Goal: Navigation & Orientation: Find specific page/section

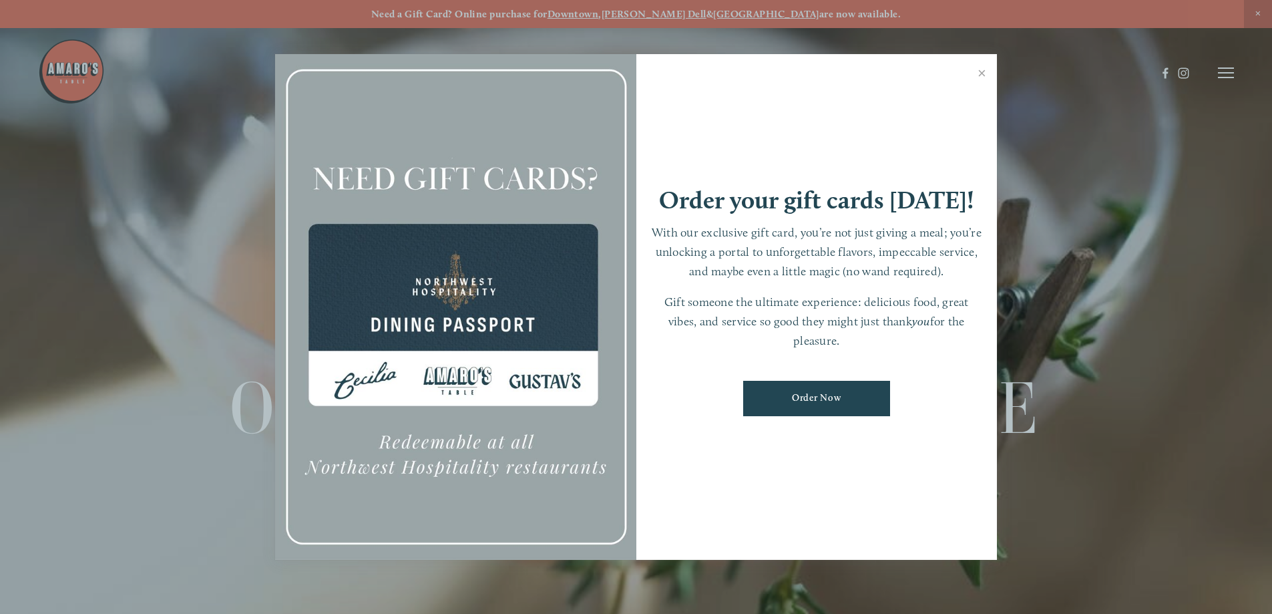
click at [1224, 75] on div at bounding box center [636, 307] width 1272 height 614
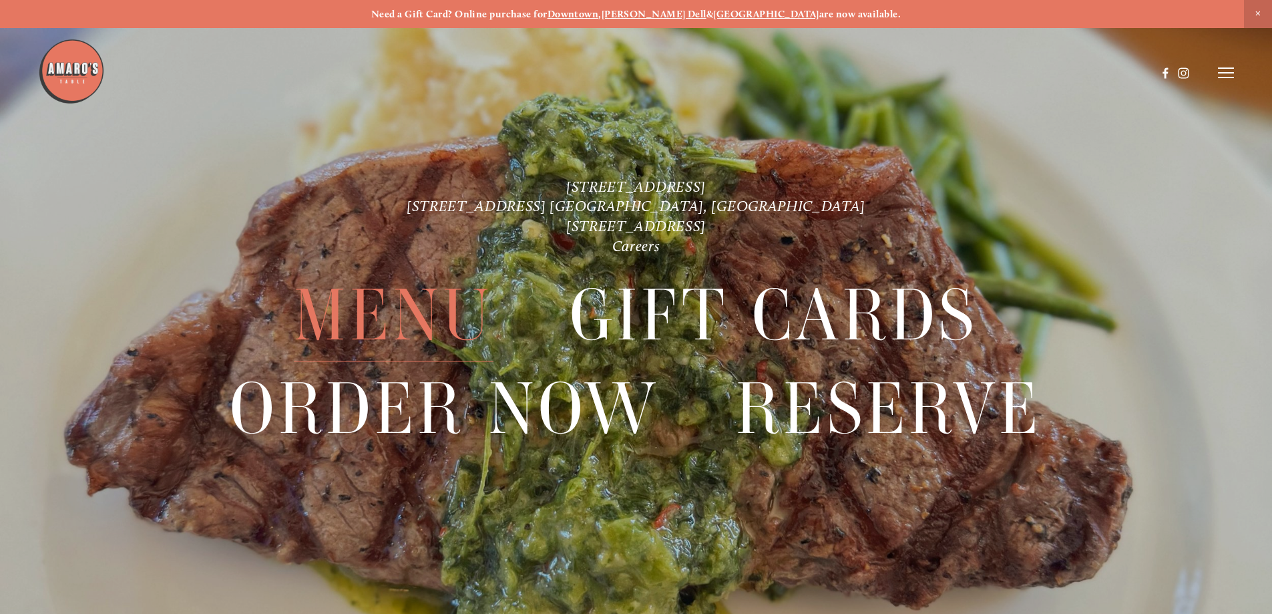
click at [400, 316] on span "Menu" at bounding box center [393, 316] width 199 height 92
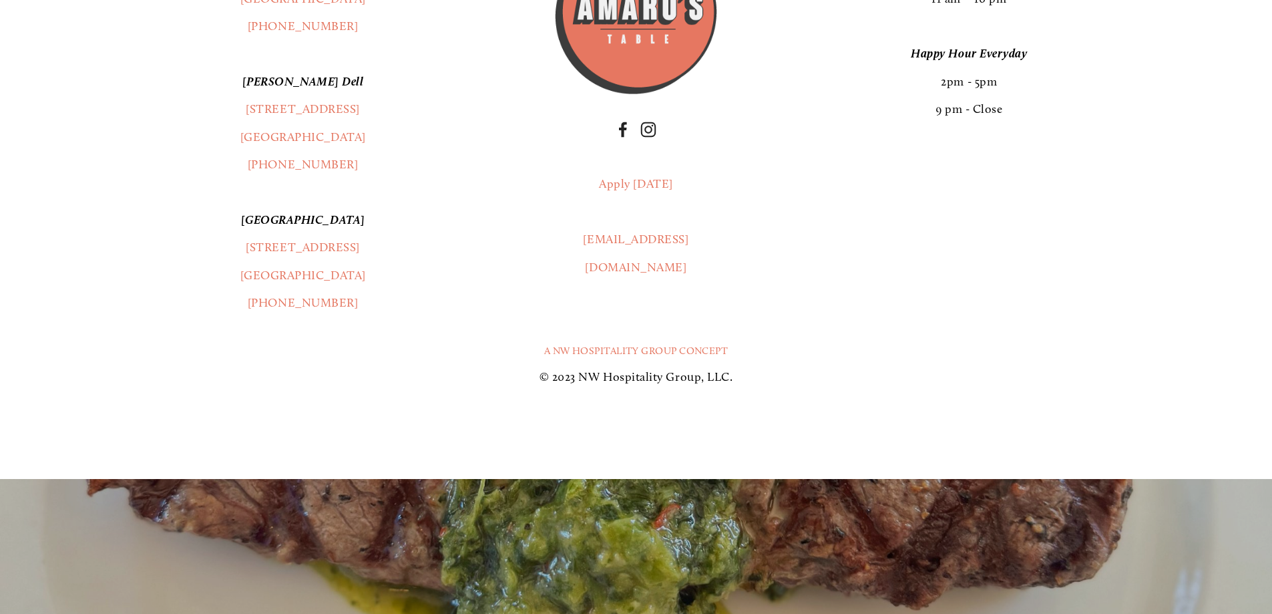
scroll to position [3272, 0]
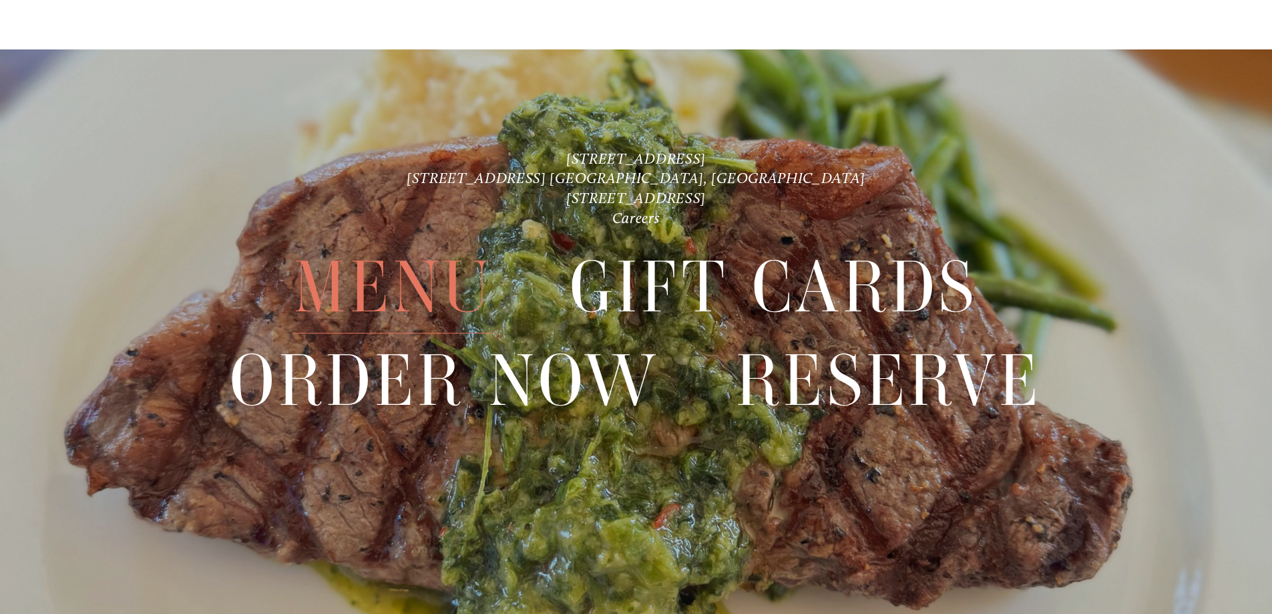
click at [403, 288] on span "Menu" at bounding box center [393, 288] width 199 height 92
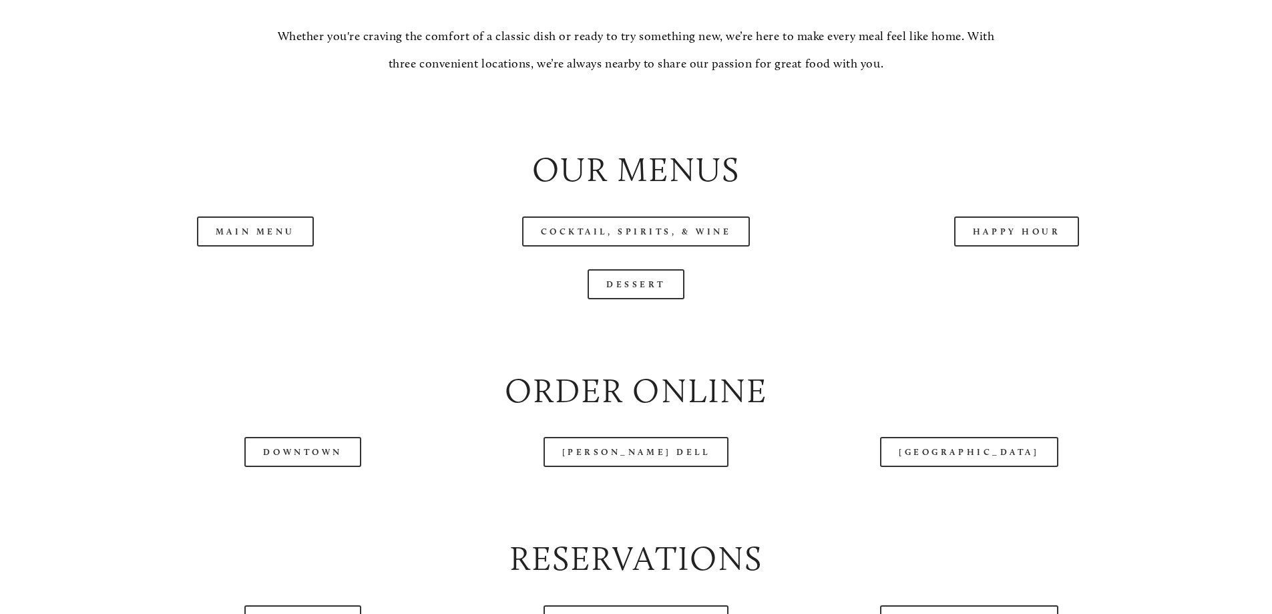
scroll to position [1469, 0]
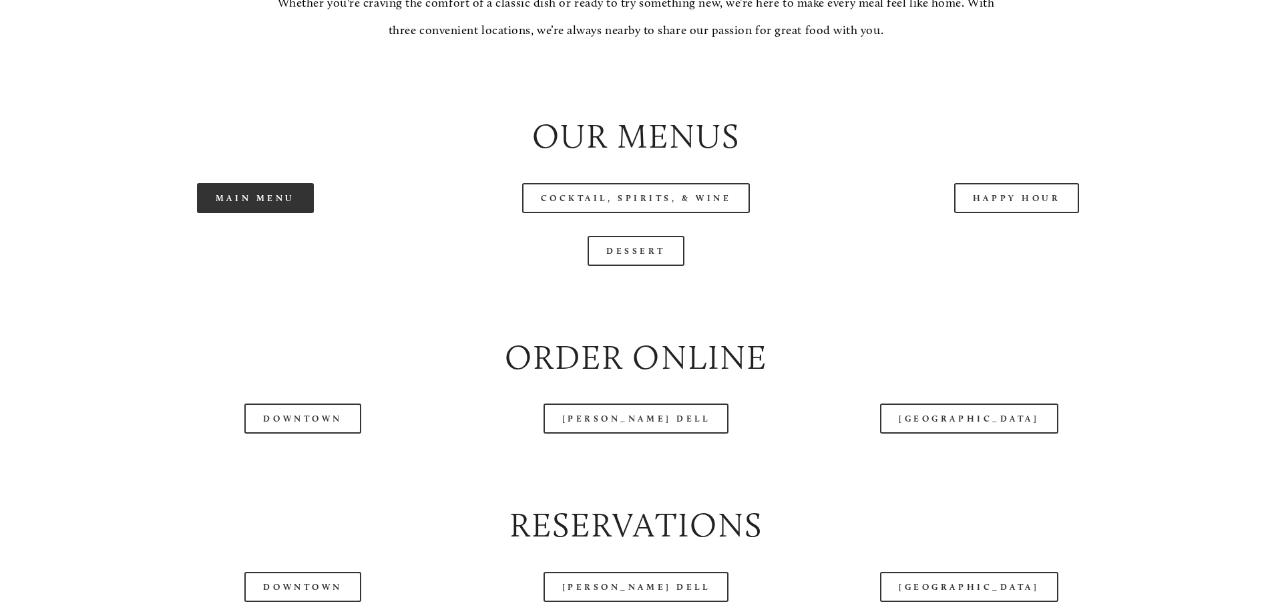
click at [265, 213] on link "Main Menu" at bounding box center [255, 198] width 117 height 30
click at [255, 213] on link "Main Menu" at bounding box center [255, 198] width 117 height 30
